Goal: Browse casually: Explore the website without a specific task or goal

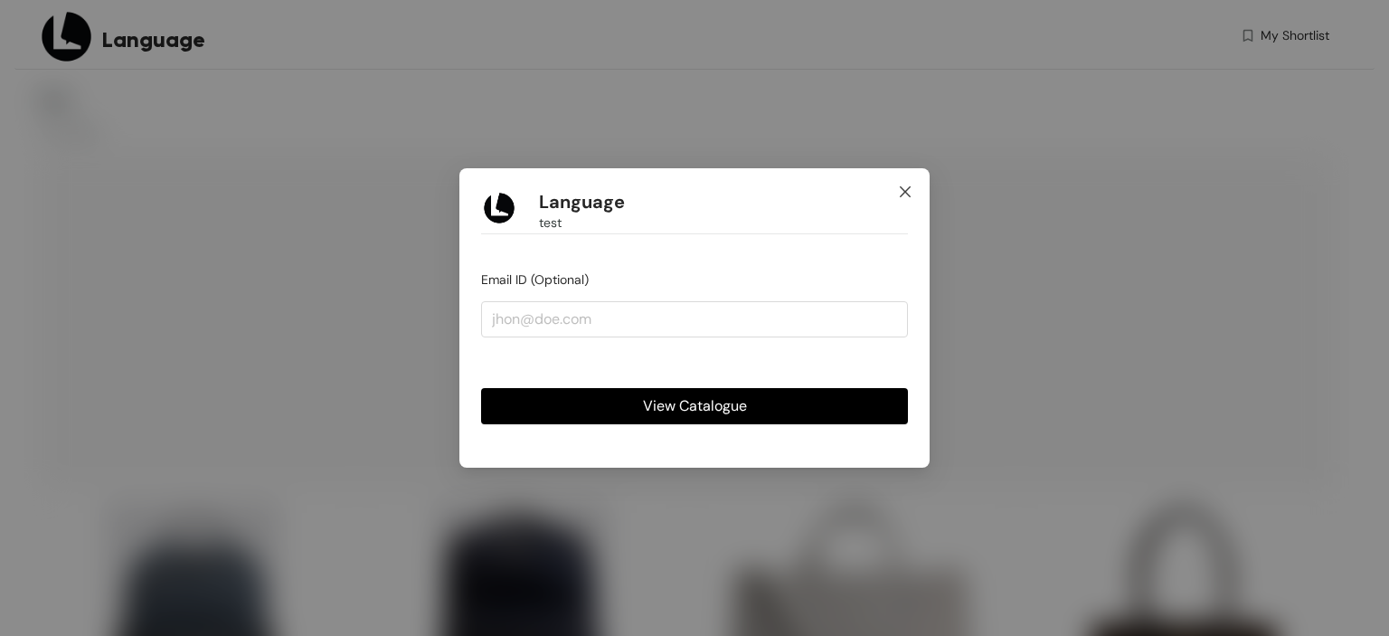
click at [906, 184] on icon "close" at bounding box center [905, 191] width 14 height 14
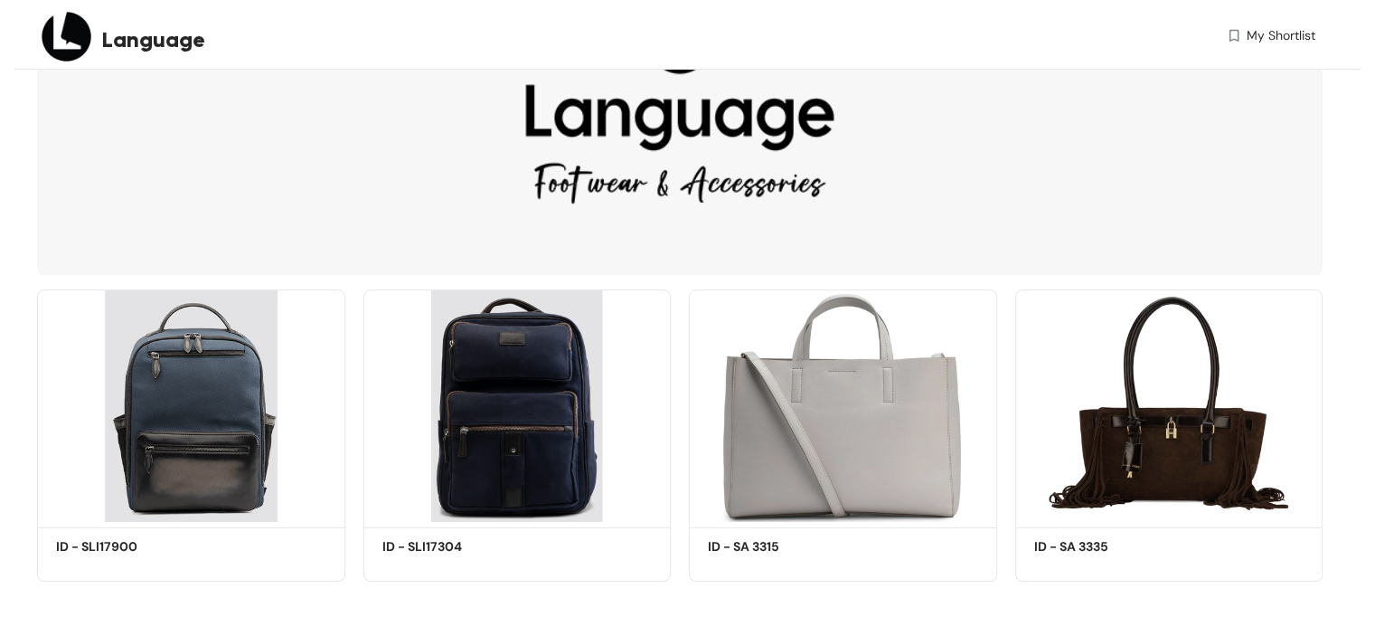
scroll to position [213, 0]
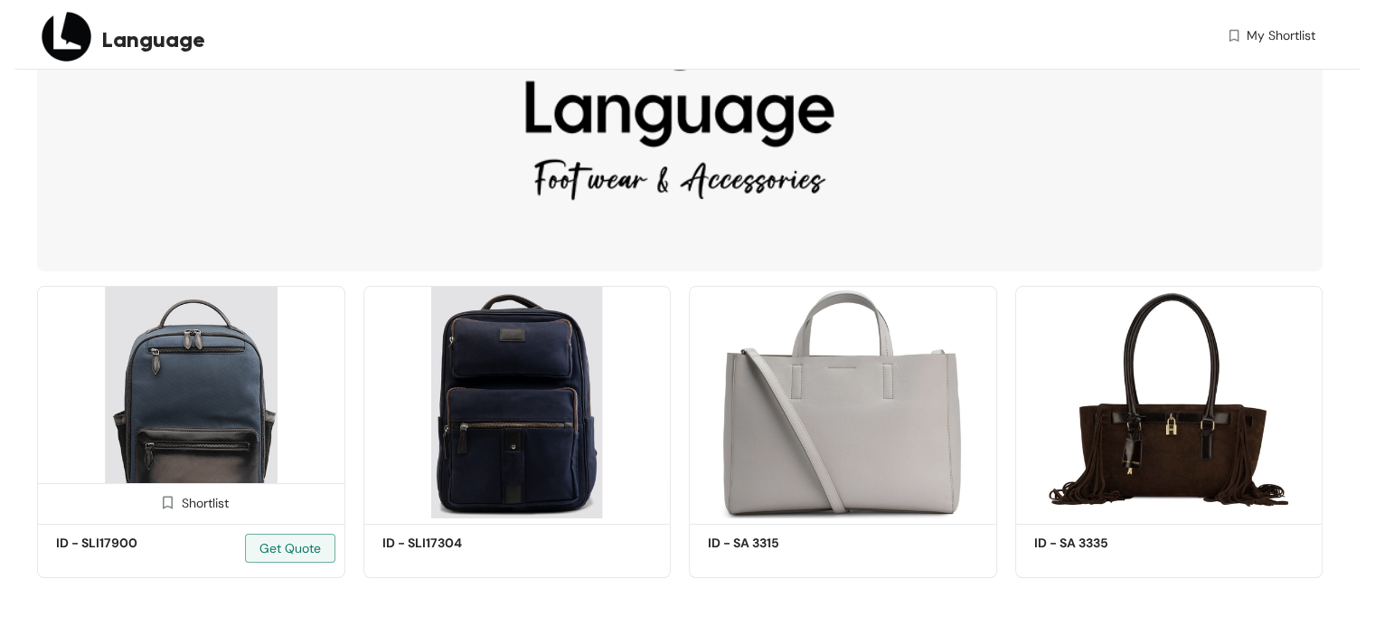
click at [211, 368] on img at bounding box center [191, 402] width 308 height 232
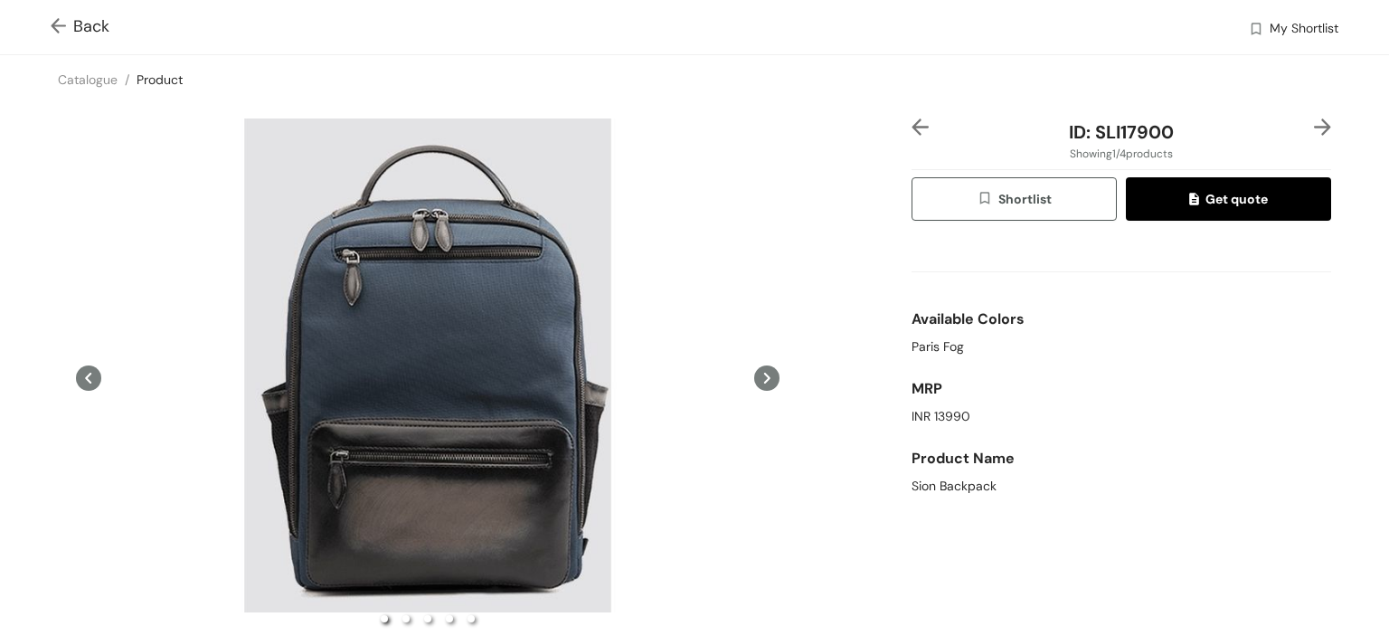
click at [757, 374] on icon at bounding box center [766, 377] width 25 height 25
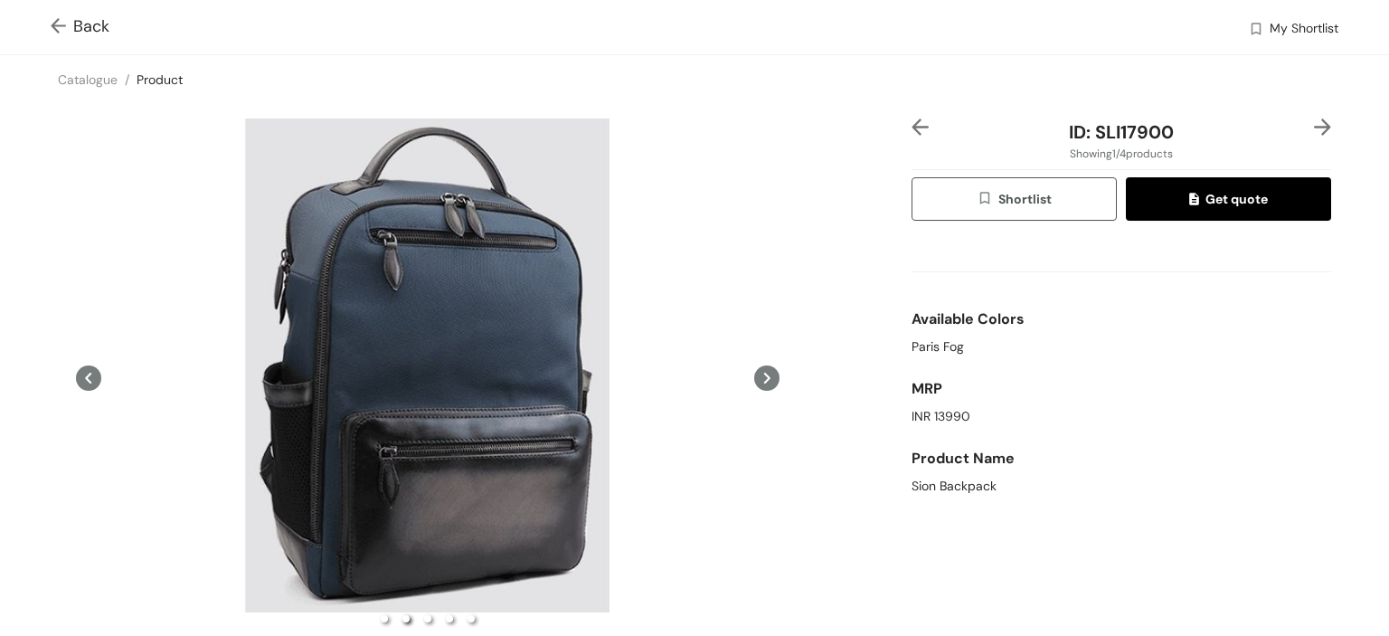
click at [757, 374] on icon at bounding box center [766, 377] width 25 height 25
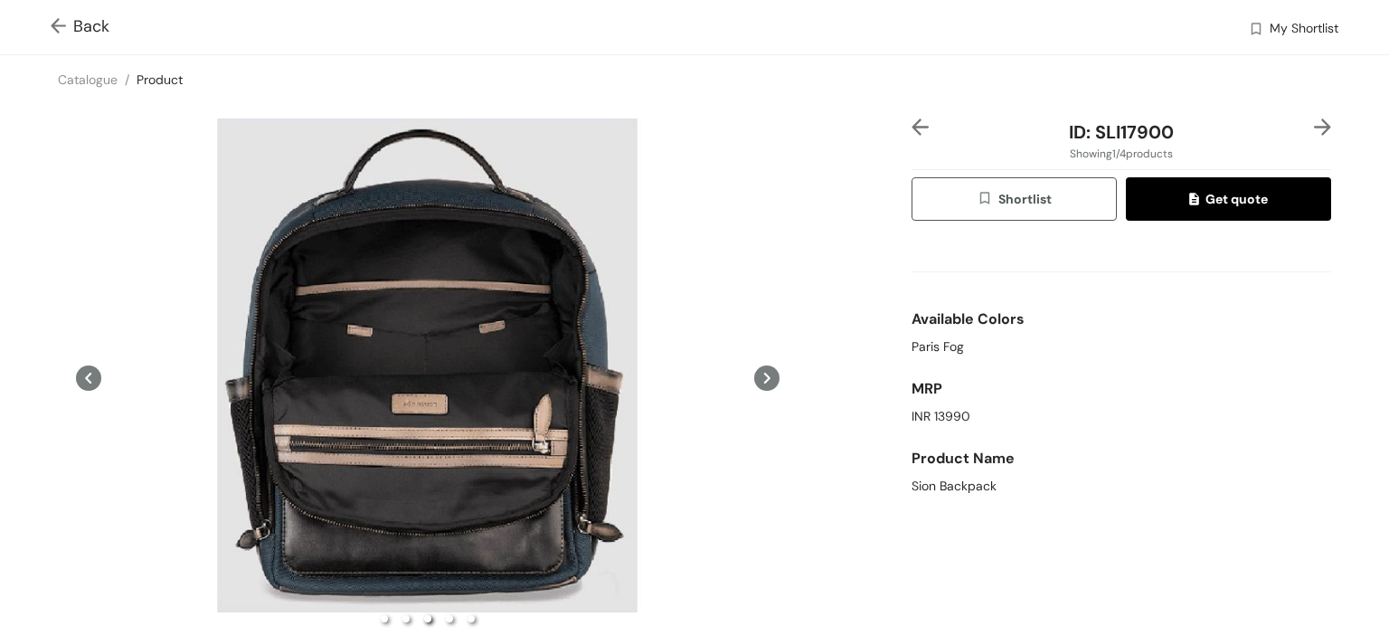
click at [757, 374] on icon at bounding box center [766, 377] width 25 height 25
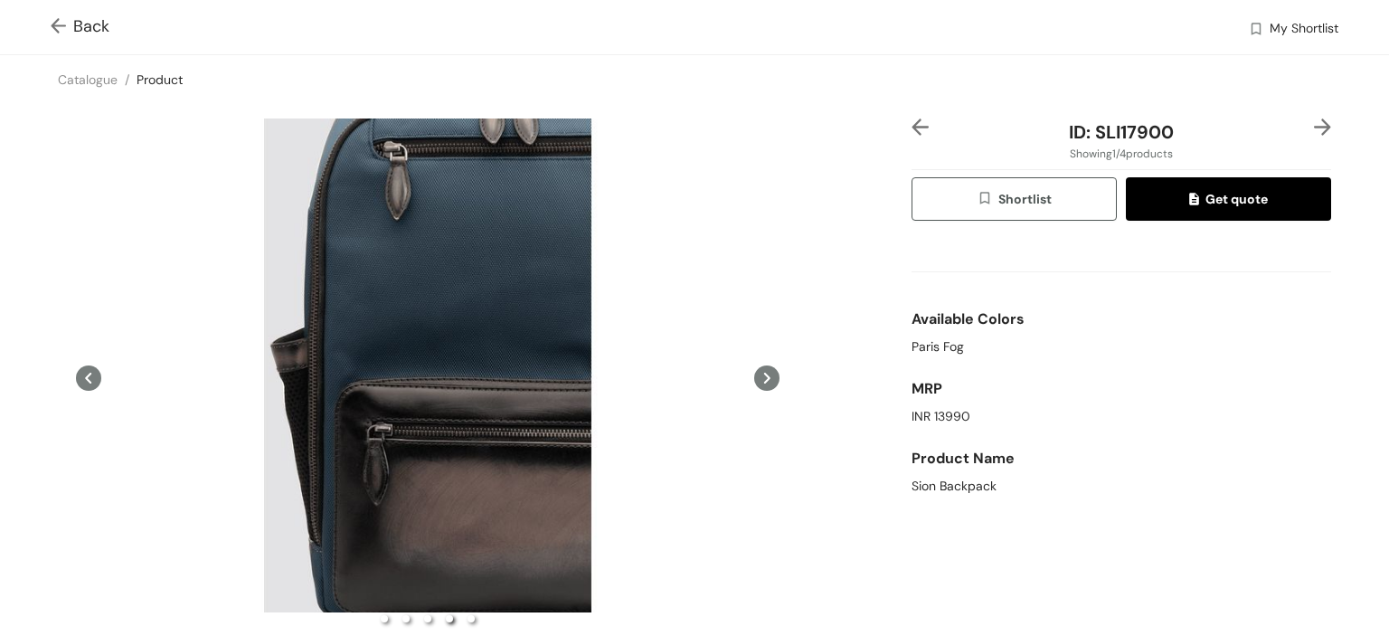
click at [757, 374] on icon at bounding box center [766, 377] width 25 height 25
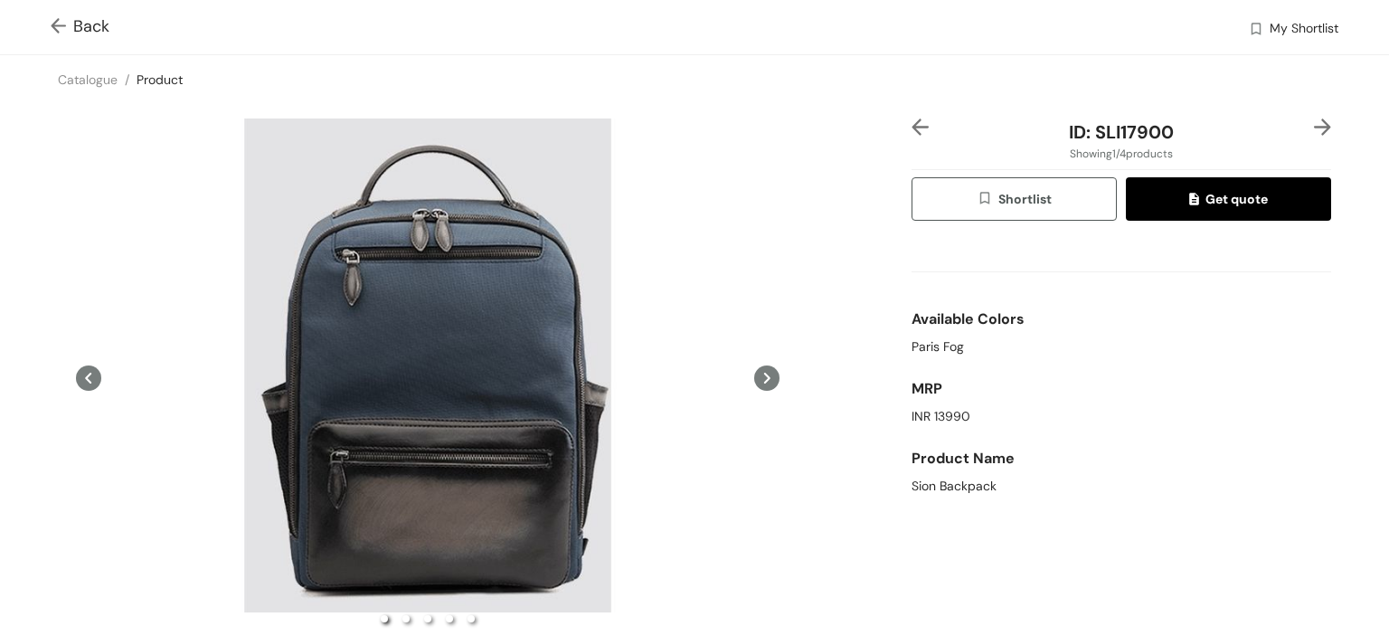
click at [757, 374] on icon at bounding box center [766, 377] width 25 height 25
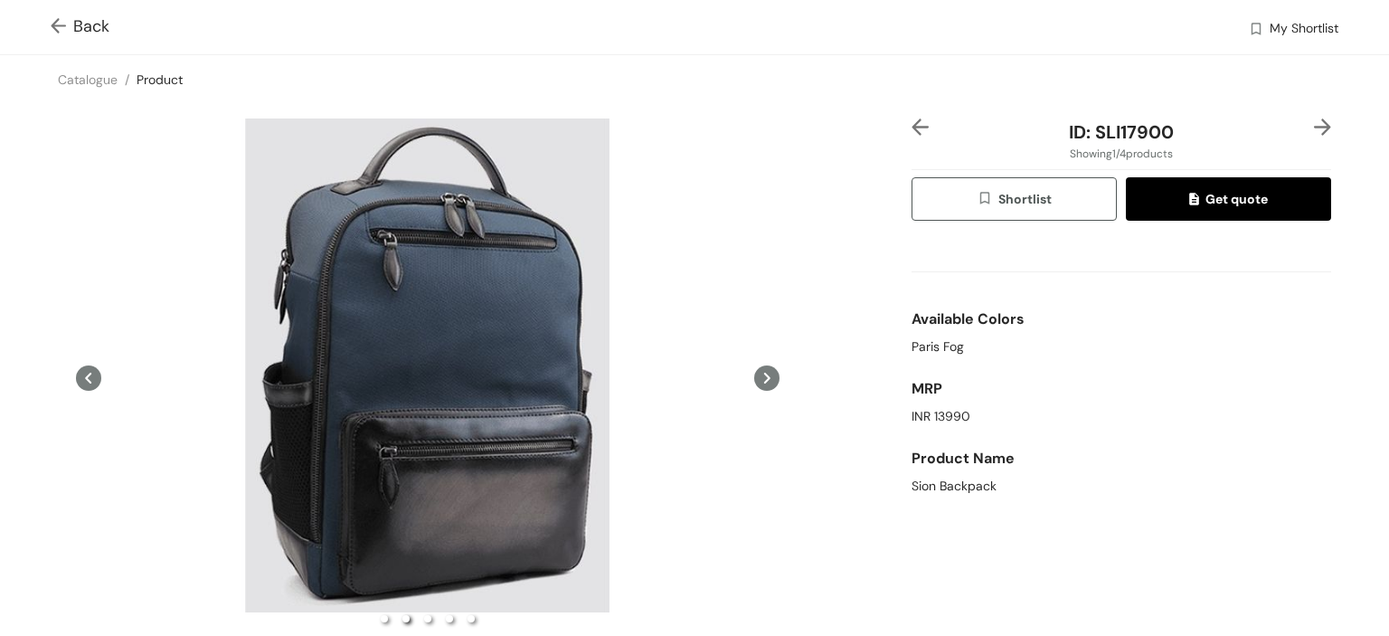
click at [757, 374] on icon at bounding box center [766, 377] width 25 height 25
